Goal: Feedback & Contribution: Leave review/rating

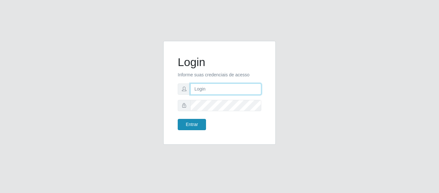
type input "[PERSON_NAME][EMAIL_ADDRESS][PERSON_NAME][DOMAIN_NAME]"
click at [200, 121] on button "Entrar" at bounding box center [192, 124] width 28 height 11
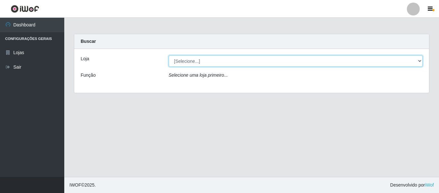
click at [193, 62] on select "[Selecione...] Hiper Queiroz - [GEOGRAPHIC_DATA]" at bounding box center [296, 60] width 254 height 11
select select "497"
click at [169, 55] on select "[Selecione...] Hiper Queiroz - [GEOGRAPHIC_DATA]" at bounding box center [296, 60] width 254 height 11
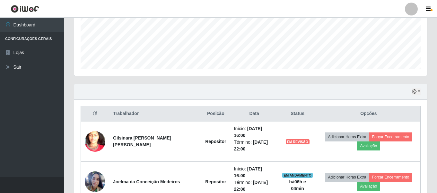
scroll to position [187, 0]
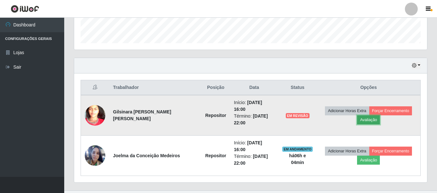
click at [361, 115] on button "Avaliação" at bounding box center [368, 119] width 23 height 9
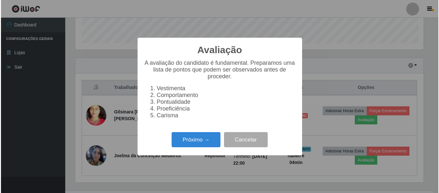
scroll to position [133, 350]
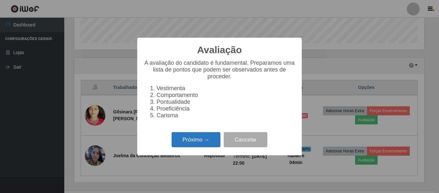
click at [190, 142] on button "Próximo →" at bounding box center [196, 139] width 49 height 15
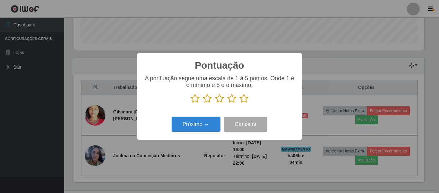
click at [246, 101] on icon at bounding box center [243, 99] width 9 height 10
click at [239, 103] on input "radio" at bounding box center [239, 103] width 0 height 0
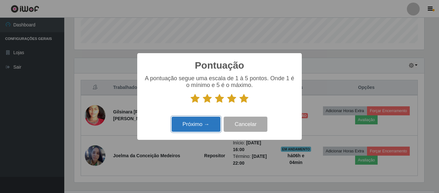
click at [191, 123] on button "Próximo →" at bounding box center [196, 123] width 49 height 15
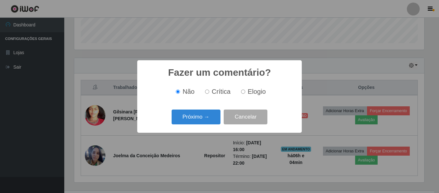
click at [241, 93] on input "Elogio" at bounding box center [243, 91] width 4 height 4
radio input "true"
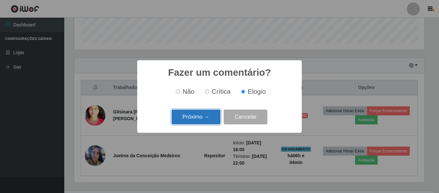
click at [196, 112] on button "Próximo →" at bounding box center [196, 116] width 49 height 15
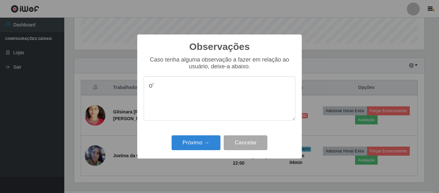
type textarea "o"
click at [256, 92] on textarea at bounding box center [220, 98] width 152 height 44
drag, startPoint x: 259, startPoint y: 88, endPoint x: 125, endPoint y: 100, distance: 134.5
click at [125, 100] on div "Observações × Caso tenha alguma observação a fazer em relação ao usuário, deixe…" at bounding box center [219, 96] width 439 height 193
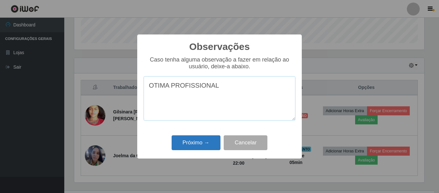
type textarea "OTIMA PROFISSIONAL"
click at [212, 142] on button "Próximo →" at bounding box center [196, 142] width 49 height 15
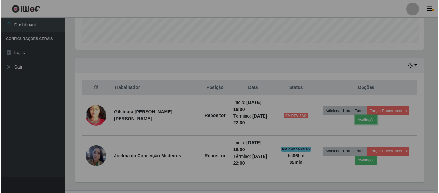
scroll to position [133, 353]
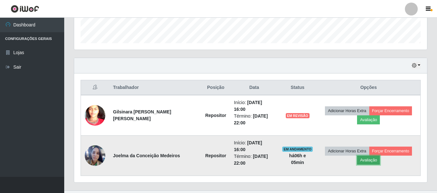
click at [372, 155] on button "Avaliação" at bounding box center [368, 159] width 23 height 9
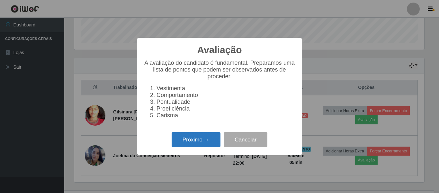
click at [195, 140] on button "Próximo →" at bounding box center [196, 139] width 49 height 15
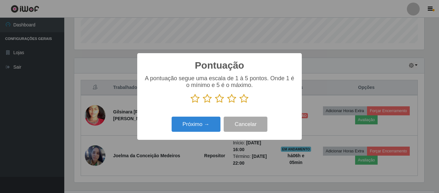
scroll to position [321264, 321048]
click at [240, 101] on icon at bounding box center [243, 99] width 9 height 10
click at [239, 103] on input "radio" at bounding box center [239, 103] width 0 height 0
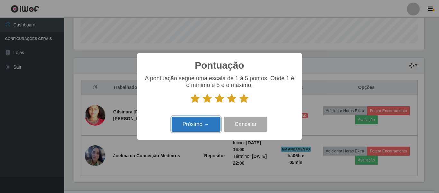
click at [206, 125] on button "Próximo →" at bounding box center [196, 123] width 49 height 15
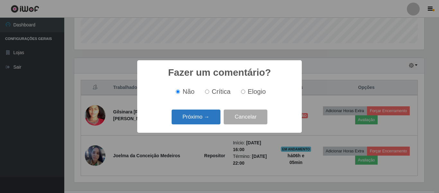
drag, startPoint x: 243, startPoint y: 93, endPoint x: 209, endPoint y: 114, distance: 40.1
click at [241, 94] on input "Elogio" at bounding box center [243, 91] width 4 height 4
radio input "true"
click at [205, 116] on button "Próximo →" at bounding box center [196, 116] width 49 height 15
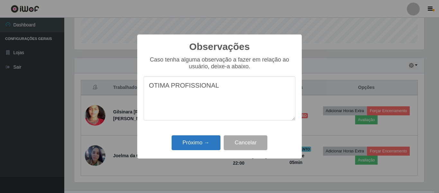
type textarea "OTIMA PROFISSIONAL"
click at [207, 143] on button "Próximo →" at bounding box center [196, 142] width 49 height 15
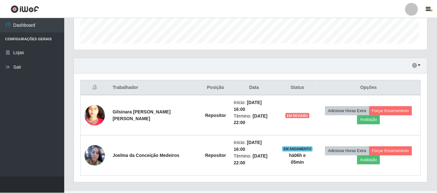
scroll to position [133, 353]
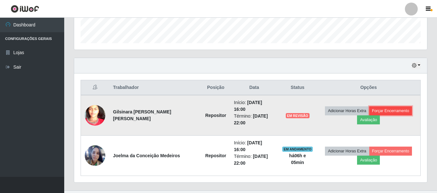
click at [381, 106] on button "Forçar Encerramento" at bounding box center [391, 110] width 43 height 9
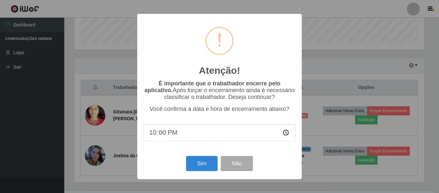
click at [189, 137] on input "22:00" at bounding box center [220, 132] width 152 height 17
click at [163, 135] on input "22:00" at bounding box center [220, 132] width 152 height 17
type input "22:05"
click at [210, 168] on button "Sim" at bounding box center [201, 163] width 31 height 15
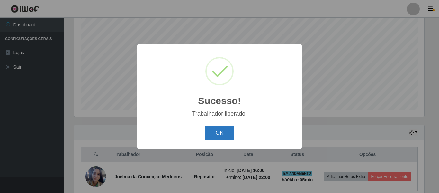
click at [226, 134] on button "OK" at bounding box center [220, 132] width 30 height 15
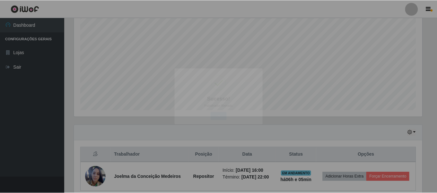
scroll to position [133, 353]
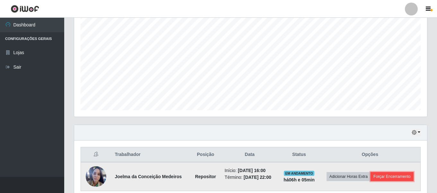
click at [388, 175] on button "Forçar Encerramento" at bounding box center [392, 176] width 43 height 9
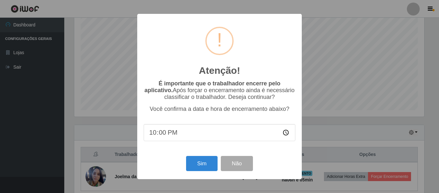
click at [173, 130] on input "22:00" at bounding box center [220, 132] width 152 height 17
click at [164, 131] on input "22:00" at bounding box center [220, 132] width 152 height 17
type input "22:05"
click at [199, 166] on button "Sim" at bounding box center [201, 163] width 31 height 15
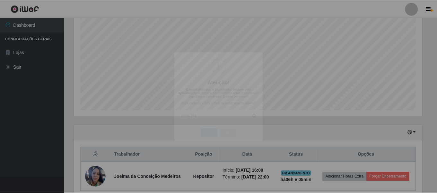
scroll to position [0, 0]
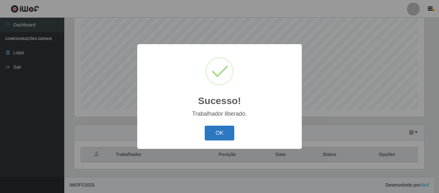
click at [229, 130] on button "OK" at bounding box center [220, 132] width 30 height 15
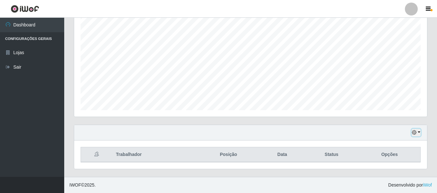
click at [416, 134] on icon "button" at bounding box center [414, 132] width 4 height 4
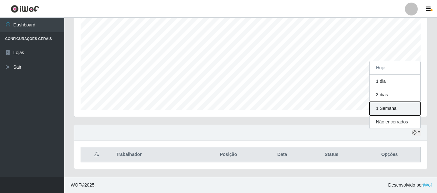
click at [382, 106] on button "1 Semana" at bounding box center [395, 108] width 51 height 13
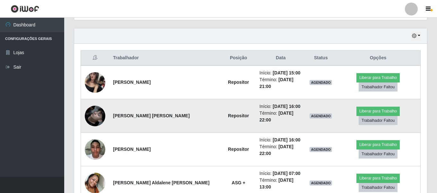
click at [94, 109] on img at bounding box center [95, 115] width 21 height 37
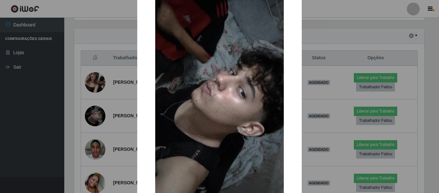
click at [75, 101] on div "× OK Cancel" at bounding box center [219, 96] width 439 height 193
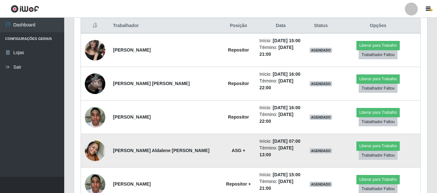
click at [88, 134] on img at bounding box center [95, 150] width 21 height 37
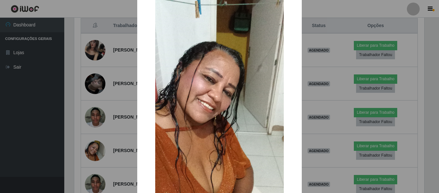
click at [75, 132] on div "× OK Cancel" at bounding box center [219, 96] width 439 height 193
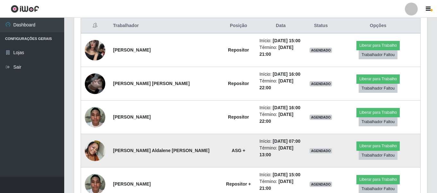
click at [96, 132] on img at bounding box center [95, 150] width 21 height 37
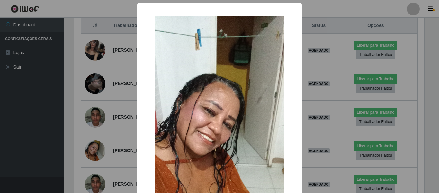
click at [101, 129] on div "× OK Cancel" at bounding box center [219, 96] width 439 height 193
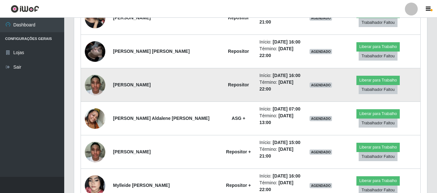
click at [94, 75] on img at bounding box center [95, 84] width 21 height 27
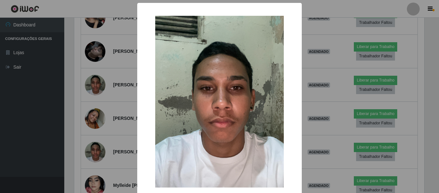
click at [85, 132] on div "× OK Cancel" at bounding box center [219, 96] width 439 height 193
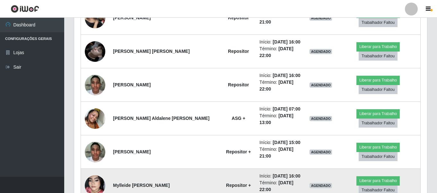
click at [97, 167] on img at bounding box center [95, 185] width 21 height 37
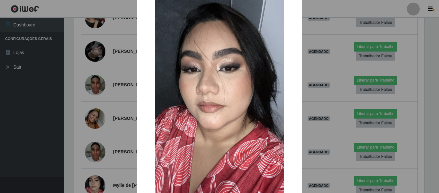
click at [83, 132] on div "× OK Cancel" at bounding box center [219, 96] width 439 height 193
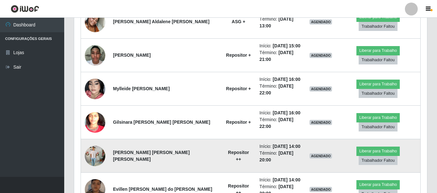
click at [96, 142] on img at bounding box center [95, 155] width 21 height 27
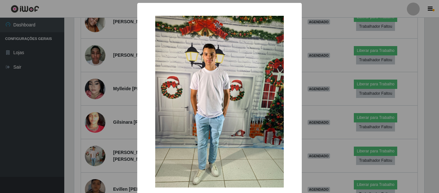
click at [68, 91] on div "× OK Cancel" at bounding box center [219, 96] width 439 height 193
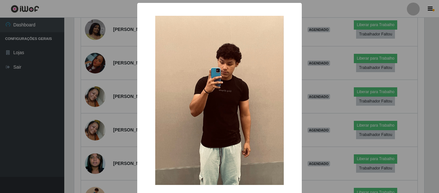
click at [56, 131] on div "× OK Cancel" at bounding box center [219, 96] width 439 height 193
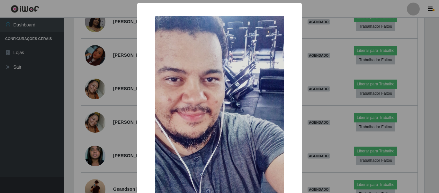
click at [91, 148] on div "× OK Cancel" at bounding box center [219, 96] width 439 height 193
